Goal: Find specific page/section: Find specific page/section

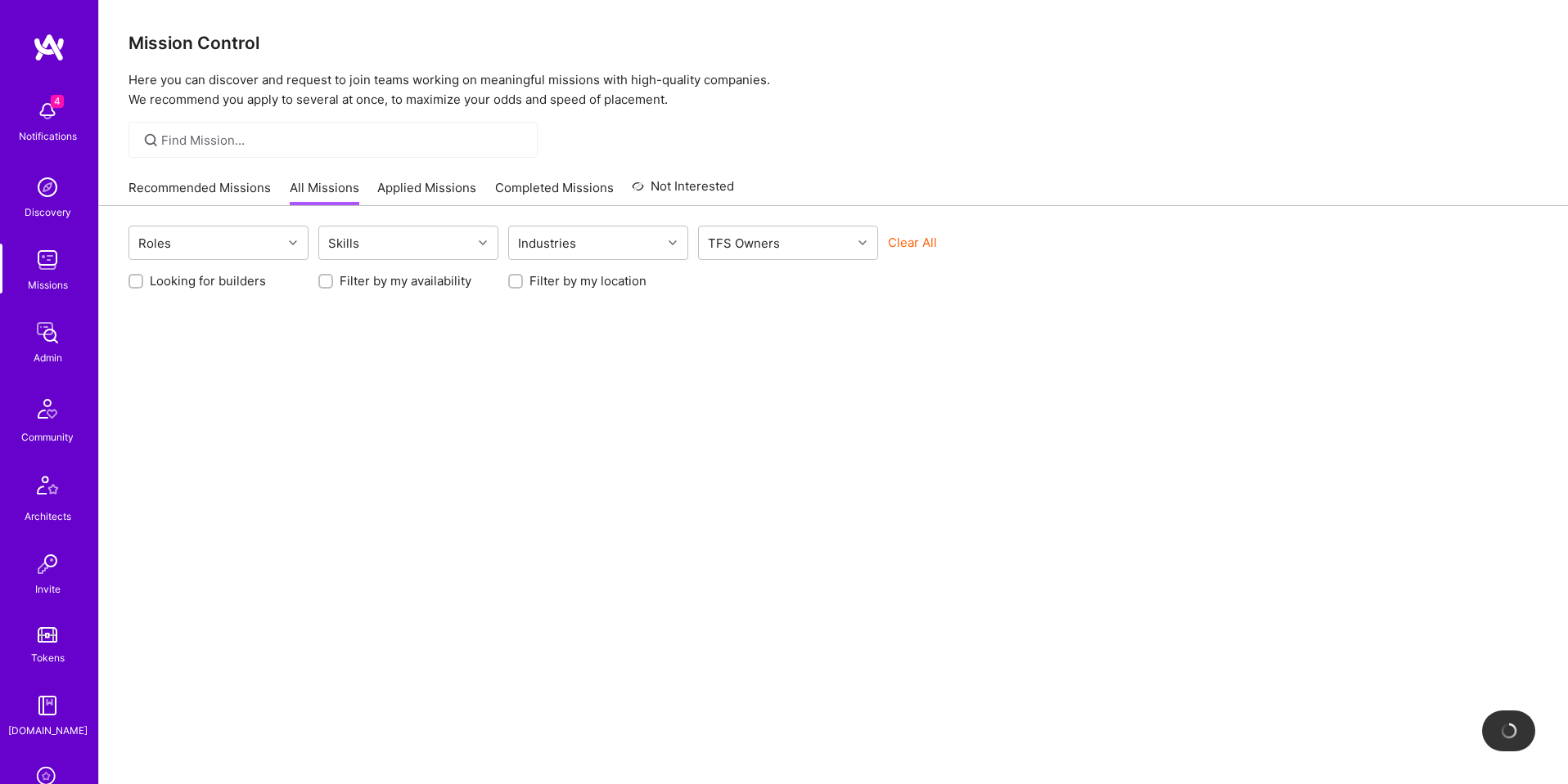
scroll to position [260, 0]
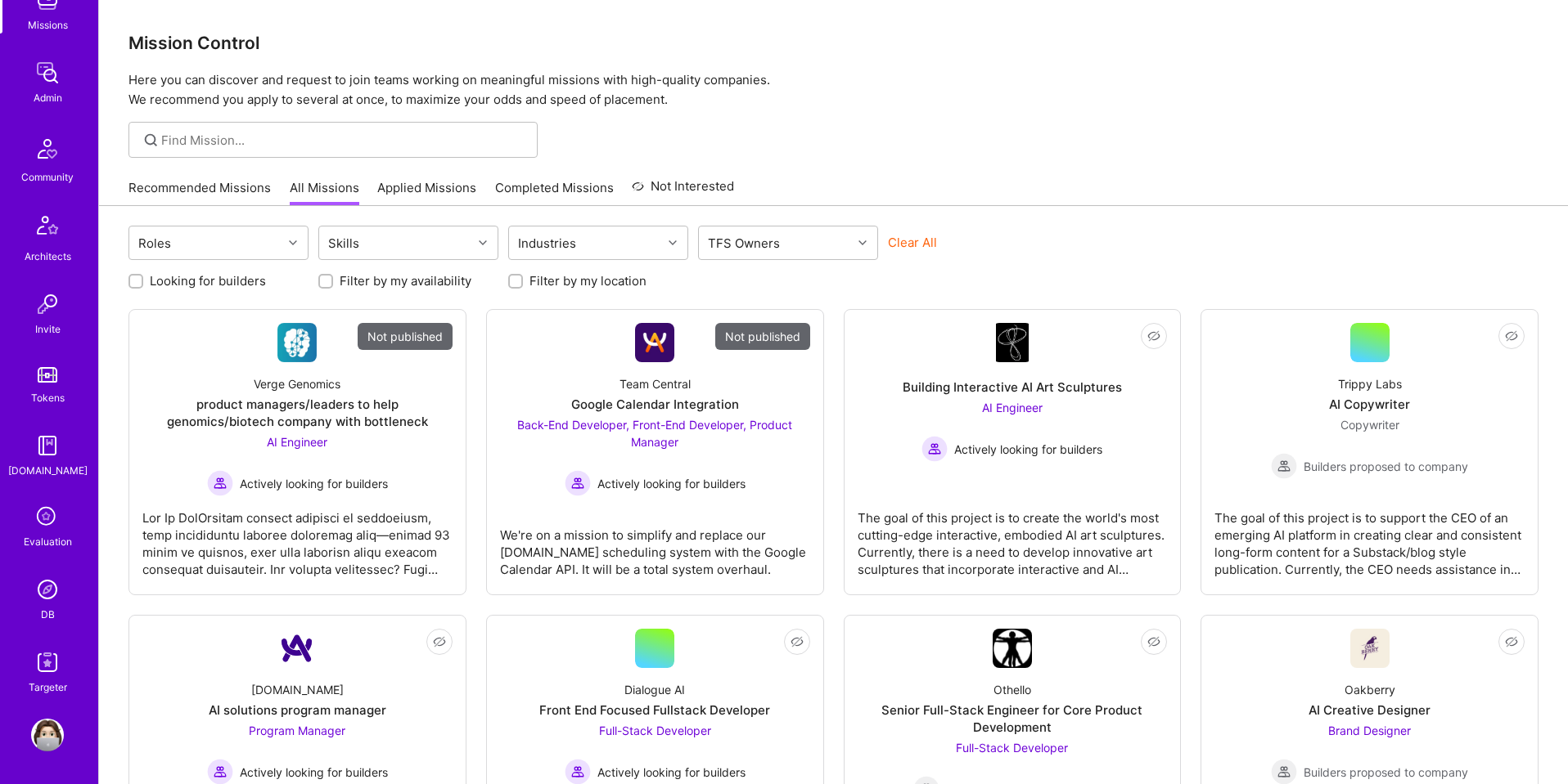
click at [43, 606] on div "DB" at bounding box center [47, 614] width 14 height 17
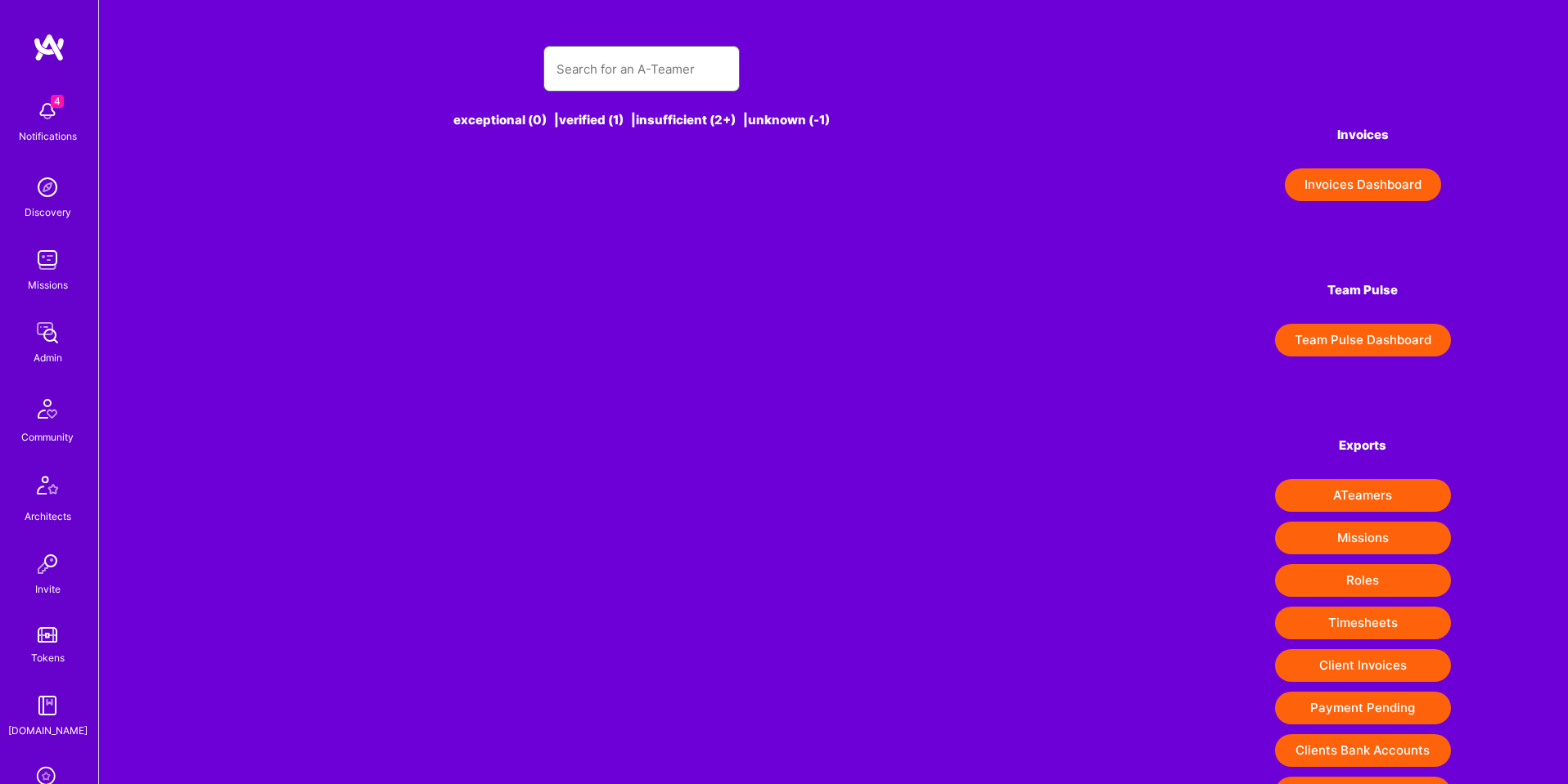
click at [573, 64] on input "text" at bounding box center [641, 69] width 170 height 42
paste input "[PERSON_NAME][EMAIL_ADDRESS][DOMAIN_NAME]"
type input "[PERSON_NAME][EMAIL_ADDRESS][DOMAIN_NAME]"
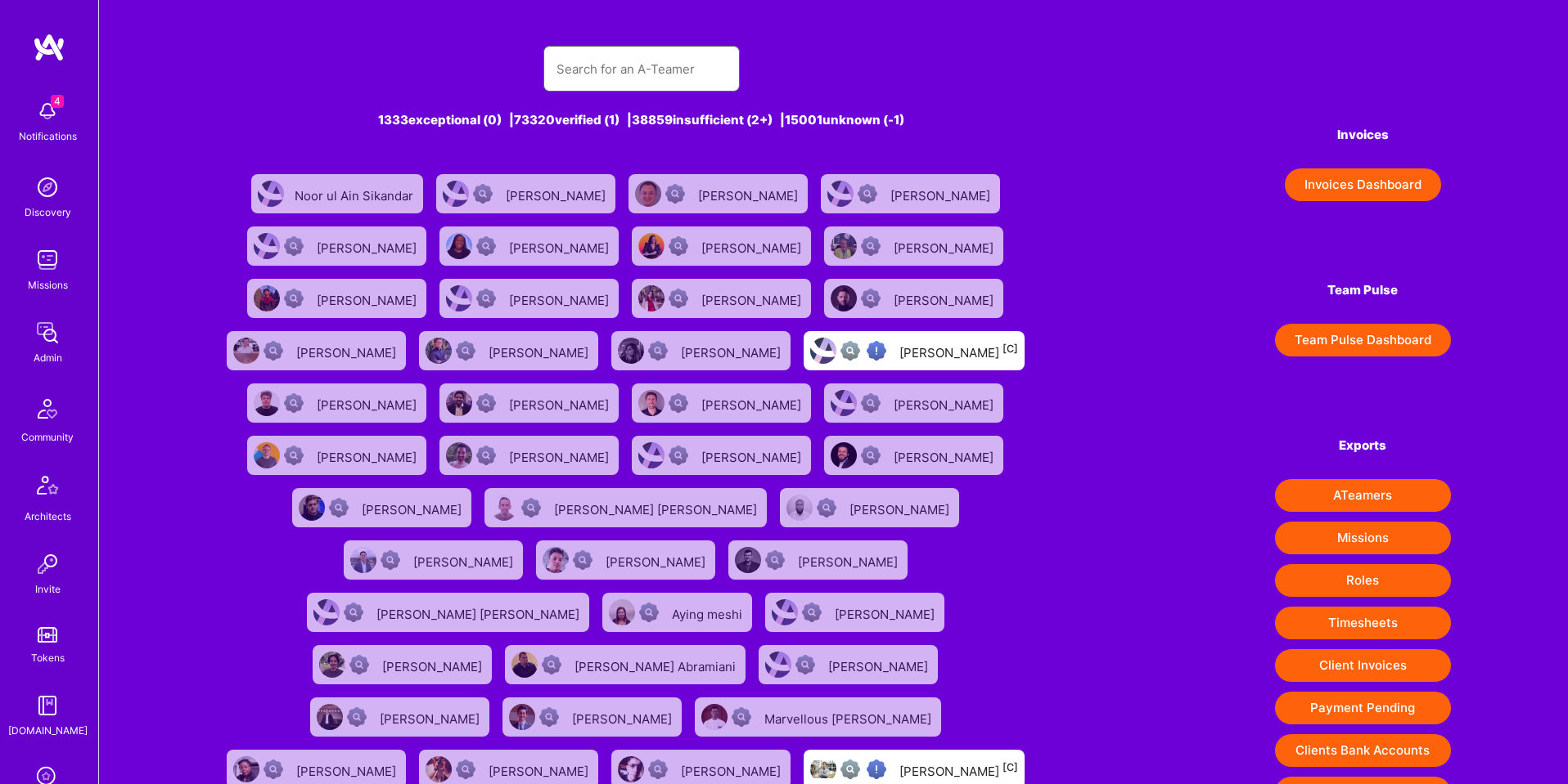
paste input "[PERSON_NAME][EMAIL_ADDRESS][DOMAIN_NAME]"
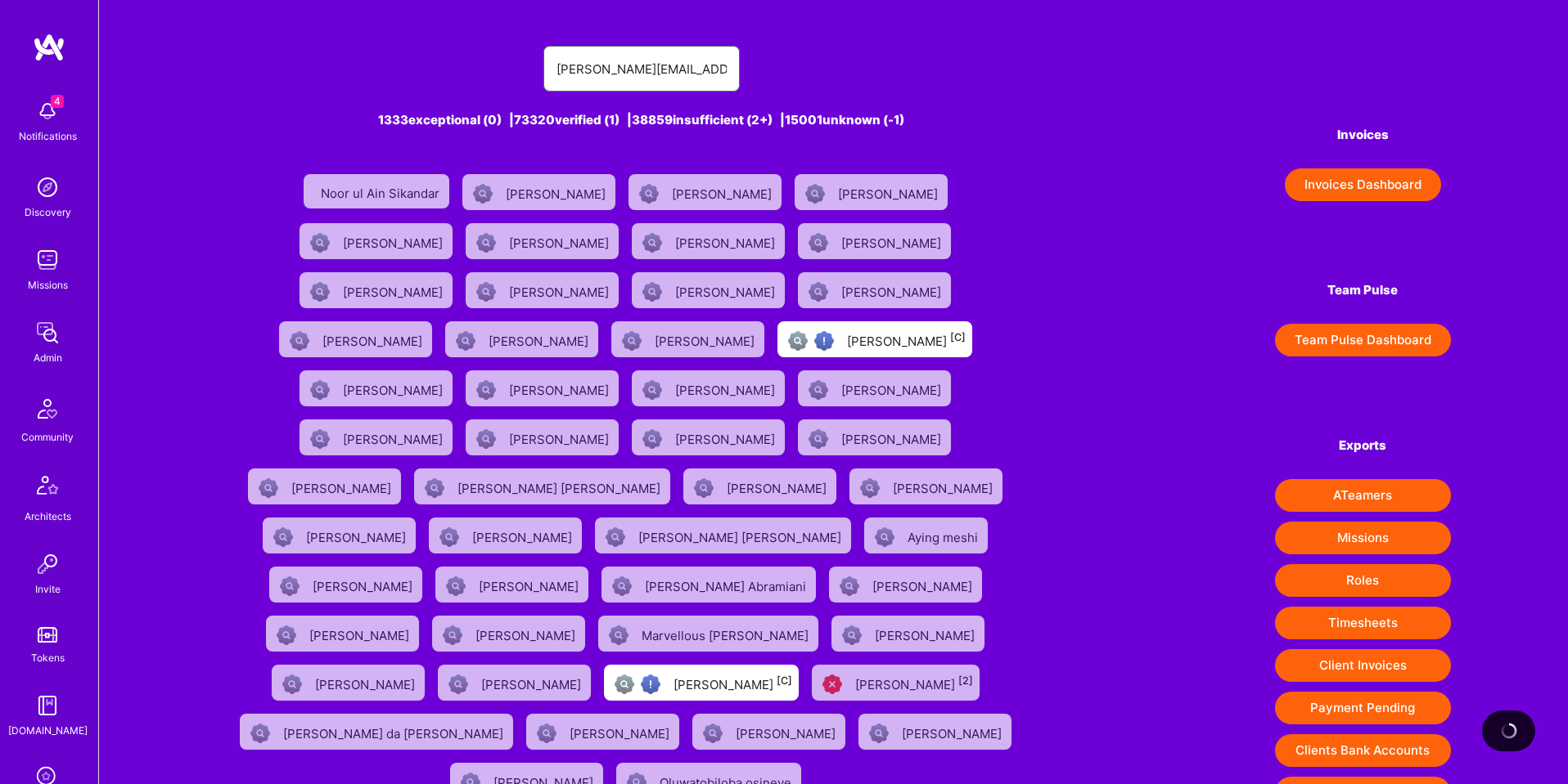
type input "[PERSON_NAME][EMAIL_ADDRESS][DOMAIN_NAME]"
